Goal: Communication & Community: Connect with others

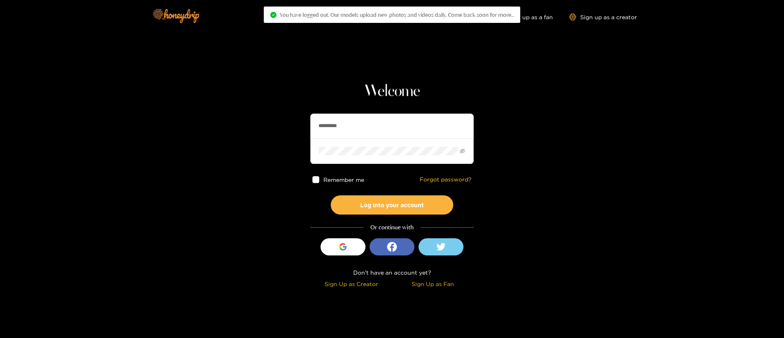
click at [408, 123] on input "*********" at bounding box center [391, 126] width 163 height 24
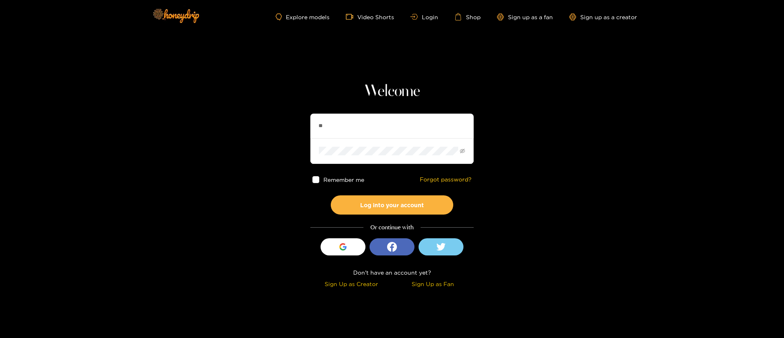
type input "*"
type input "**********"
click at [407, 196] on button "Log into your account" at bounding box center [392, 204] width 122 height 19
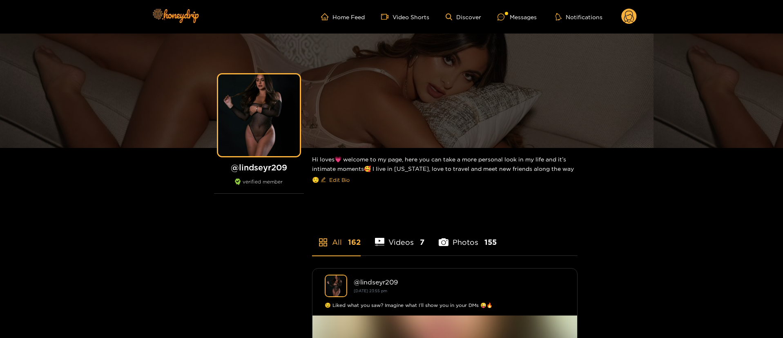
drag, startPoint x: 523, startPoint y: 14, endPoint x: 519, endPoint y: 23, distance: 9.7
click at [519, 18] on div "Messages" at bounding box center [516, 16] width 39 height 9
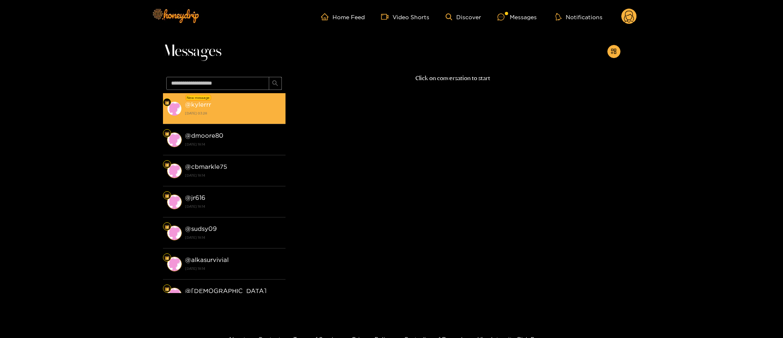
click at [232, 111] on strong "[DATE] 03:28" at bounding box center [233, 112] width 96 height 7
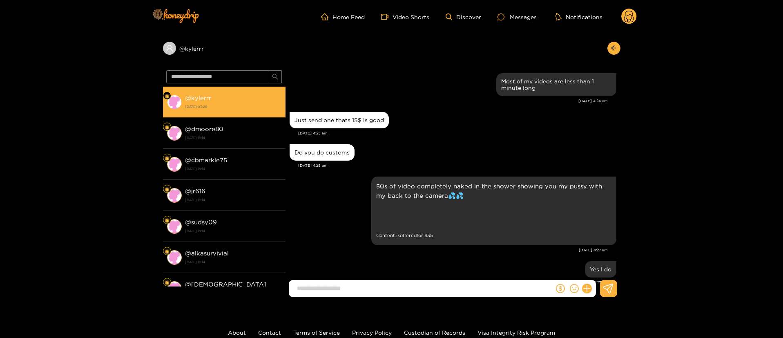
scroll to position [1012, 0]
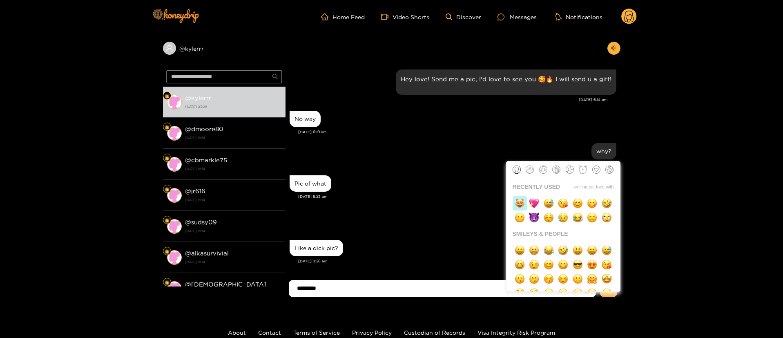
click at [521, 204] on img "button" at bounding box center [519, 203] width 10 height 10
type input "**********"
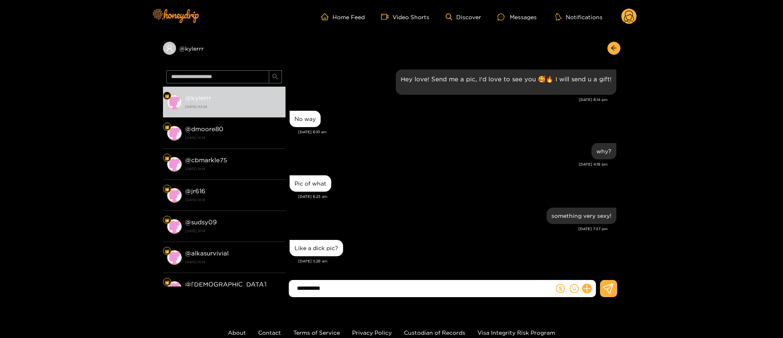
drag, startPoint x: 401, startPoint y: 287, endPoint x: 408, endPoint y: 286, distance: 7.0
click at [402, 287] on input "**********" at bounding box center [423, 287] width 261 height 13
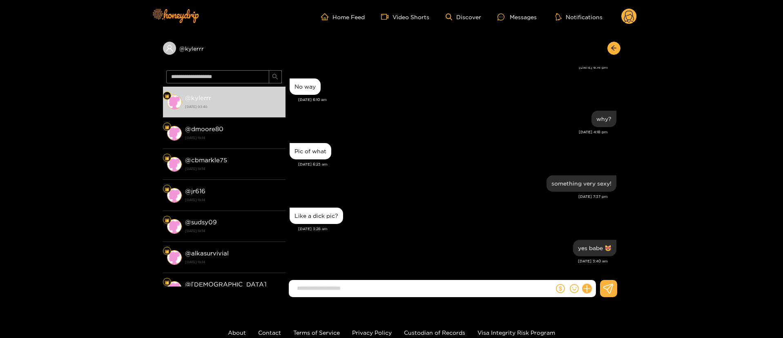
drag, startPoint x: 451, startPoint y: 225, endPoint x: 633, endPoint y: 57, distance: 247.9
click at [452, 226] on div "[DATE] 3:28 am" at bounding box center [457, 229] width 318 height 6
drag, startPoint x: 614, startPoint y: 48, endPoint x: 624, endPoint y: 34, distance: 16.7
click at [615, 48] on icon "arrow-left" at bounding box center [613, 48] width 5 height 5
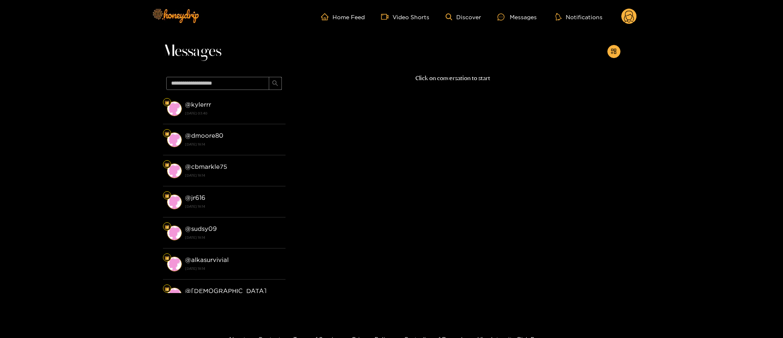
click at [629, 11] on circle at bounding box center [629, 17] width 16 height 16
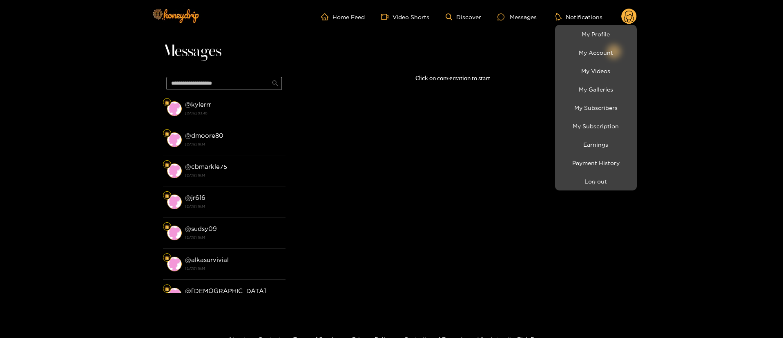
drag, startPoint x: 404, startPoint y: 109, endPoint x: 385, endPoint y: 111, distance: 19.6
click at [404, 108] on div at bounding box center [391, 169] width 783 height 338
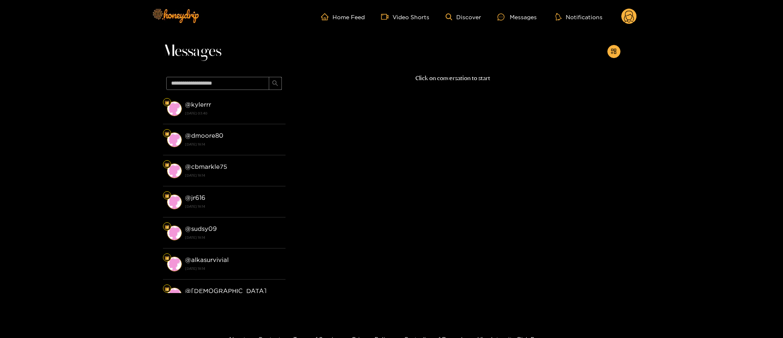
click at [633, 15] on circle at bounding box center [629, 17] width 16 height 16
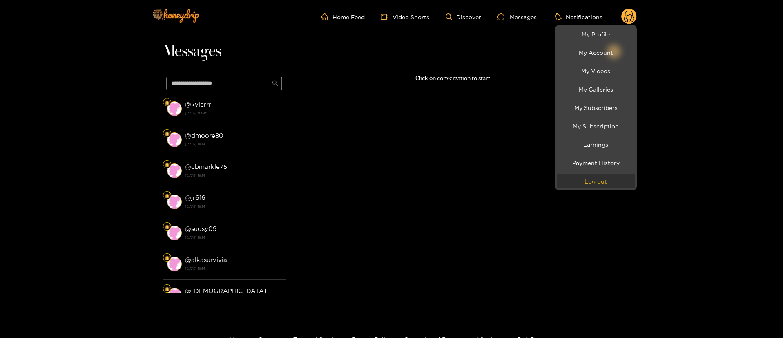
click at [598, 183] on button "Log out" at bounding box center [596, 181] width 78 height 14
